Goal: Task Accomplishment & Management: Use online tool/utility

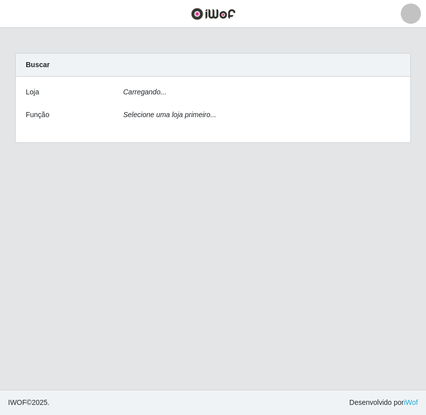
click at [398, 84] on div "[PERSON_NAME]... Função Selecione uma loja primeiro..." at bounding box center [213, 110] width 395 height 66
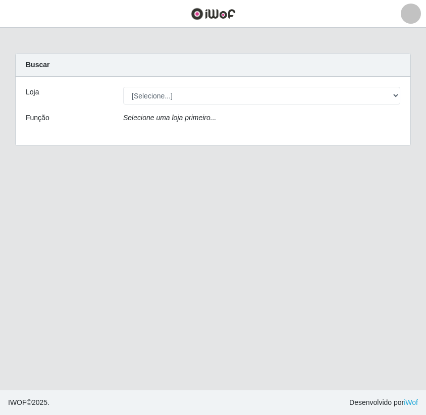
select select "60"
click at [123, 87] on select "[Selecione...] SuperShow Bis - Avenida 6 SuperShow [GEOGRAPHIC_DATA]" at bounding box center [261, 96] width 277 height 18
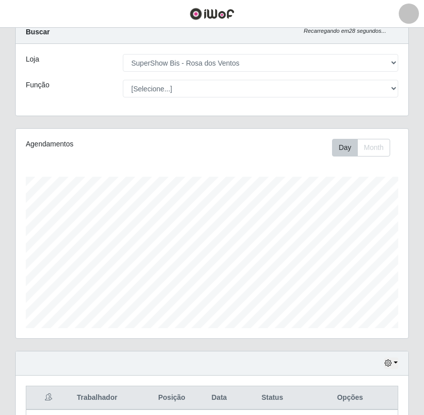
scroll to position [244, 0]
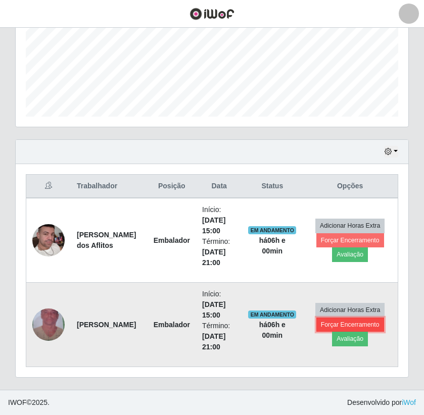
click at [332, 325] on button "Forçar Encerramento" at bounding box center [350, 325] width 68 height 14
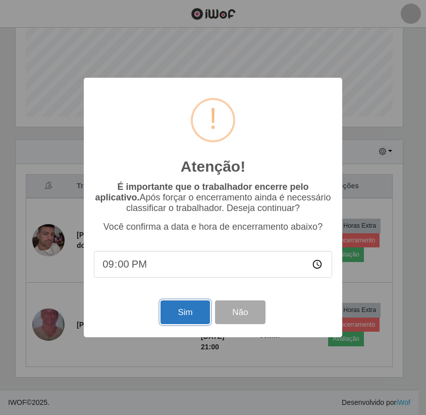
click at [165, 309] on button "Sim" at bounding box center [185, 312] width 49 height 24
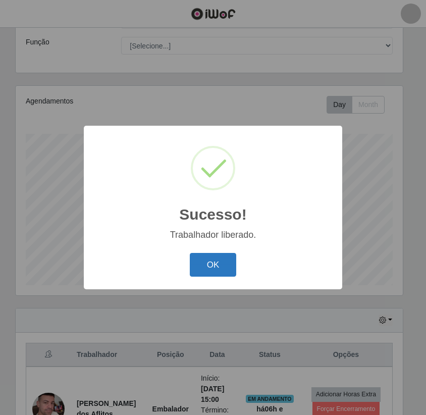
click at [194, 276] on button "OK" at bounding box center [213, 265] width 47 height 24
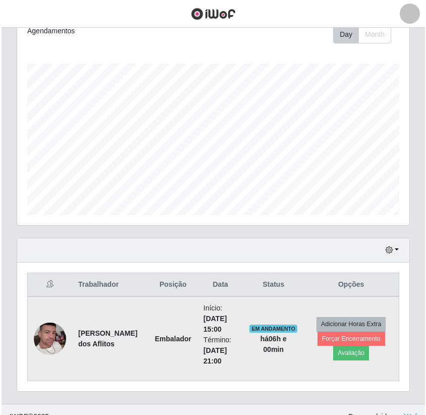
scroll to position [160, 0]
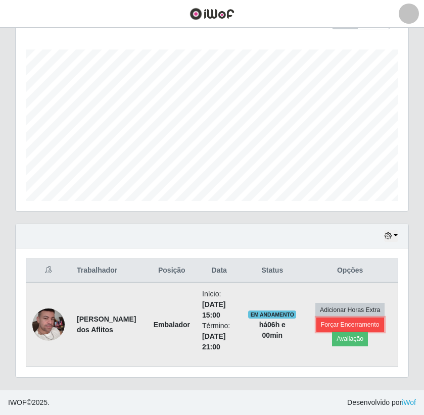
click at [339, 324] on button "Forçar Encerramento" at bounding box center [350, 325] width 68 height 14
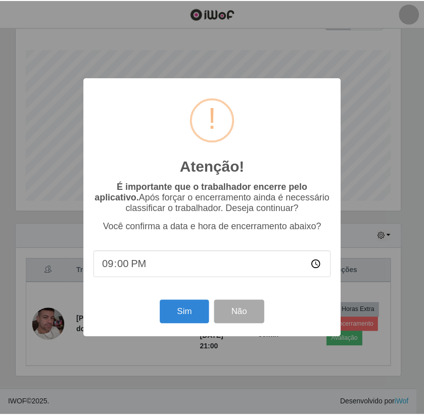
scroll to position [210, 387]
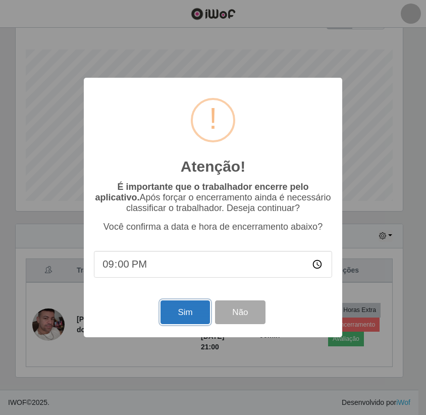
click at [202, 308] on button "Sim" at bounding box center [185, 312] width 49 height 24
